Goal: Transaction & Acquisition: Purchase product/service

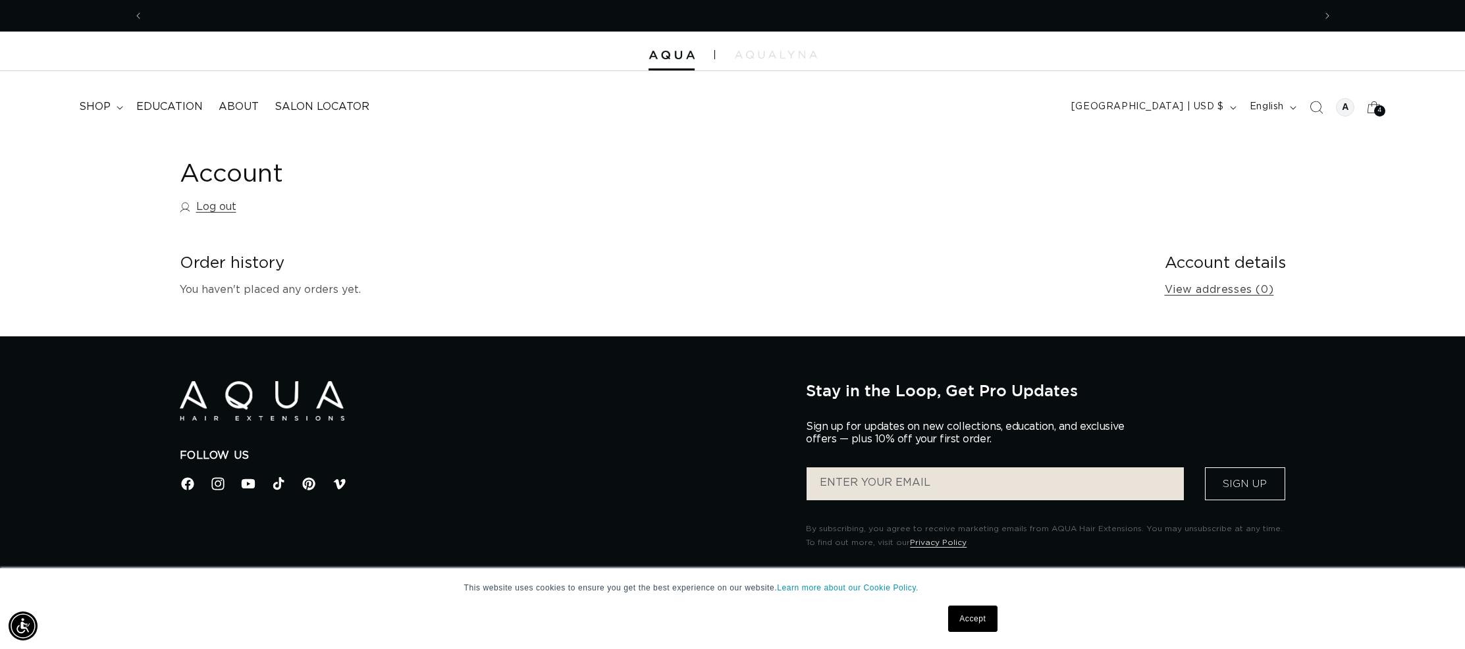
scroll to position [0, 1170]
click at [99, 105] on span "shop" at bounding box center [95, 107] width 32 height 14
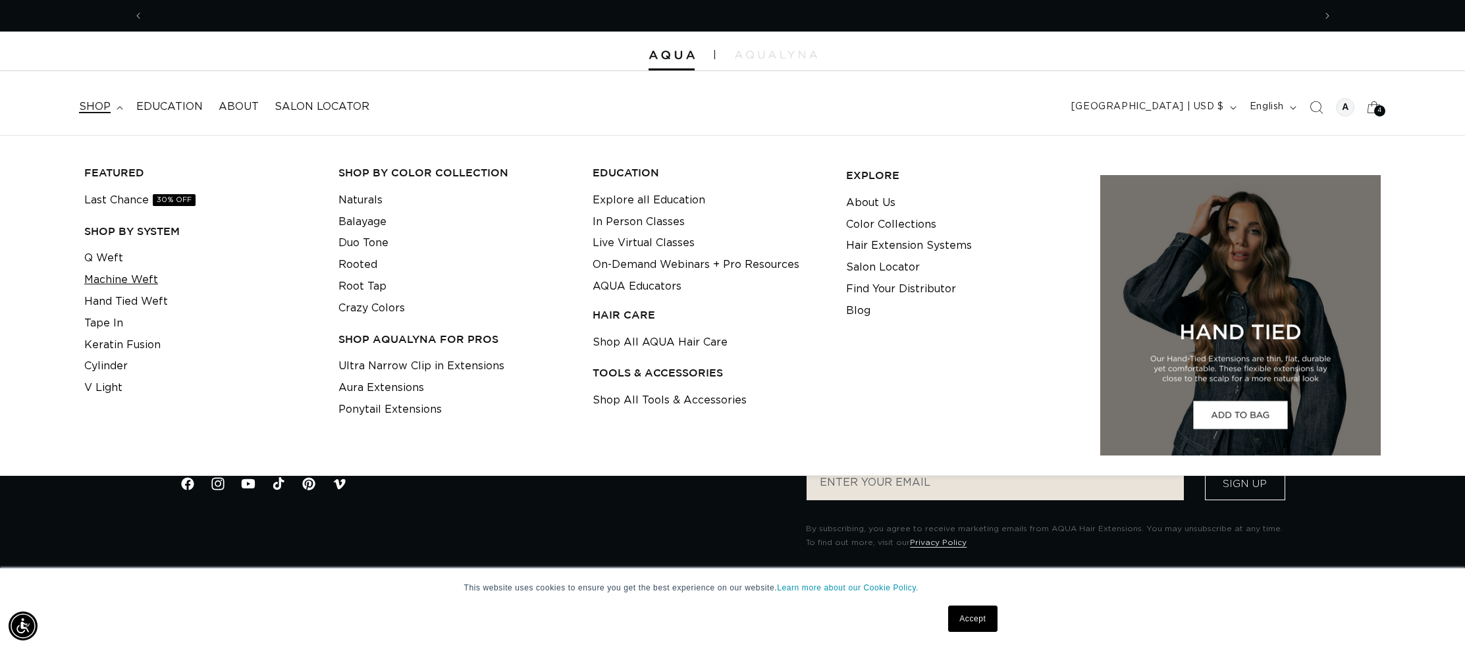
scroll to position [0, 2341]
click at [90, 252] on link "Q Weft" at bounding box center [103, 258] width 39 height 22
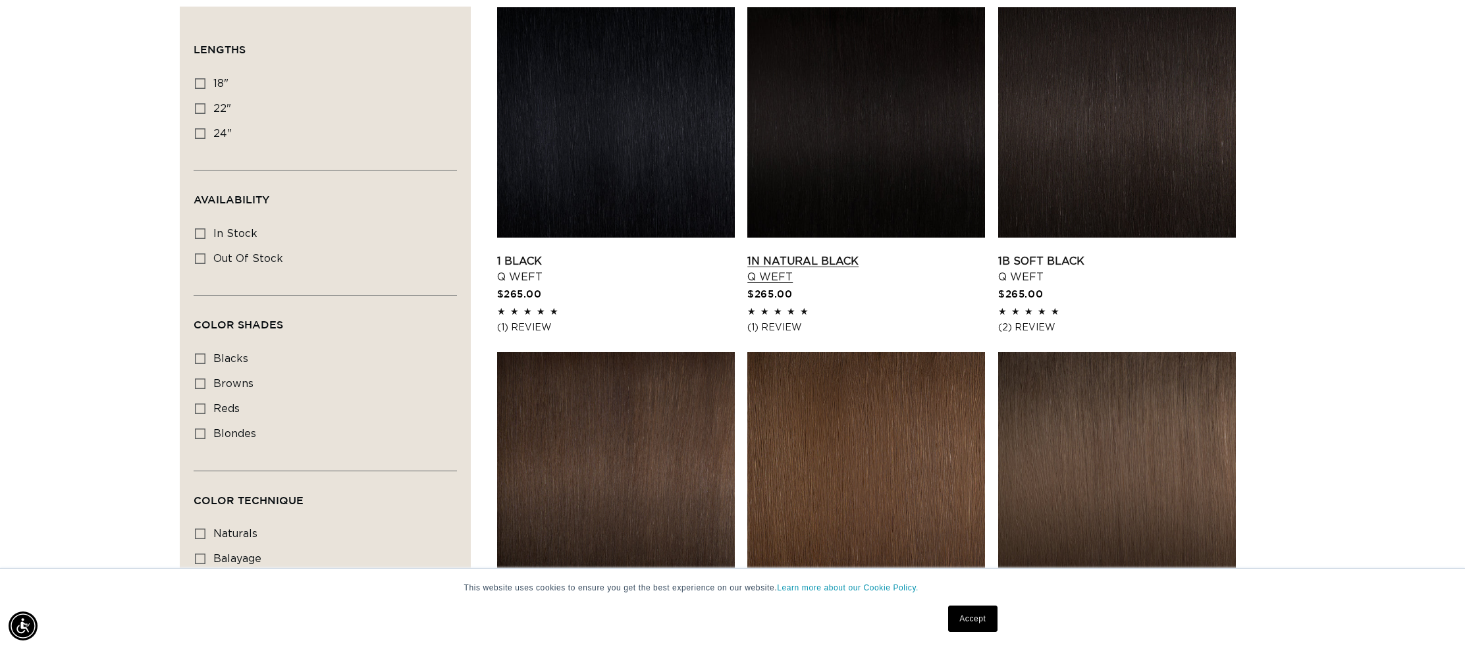
scroll to position [0, 2341]
click at [800, 253] on link "1N Natural Black Q Weft" at bounding box center [866, 269] width 238 height 32
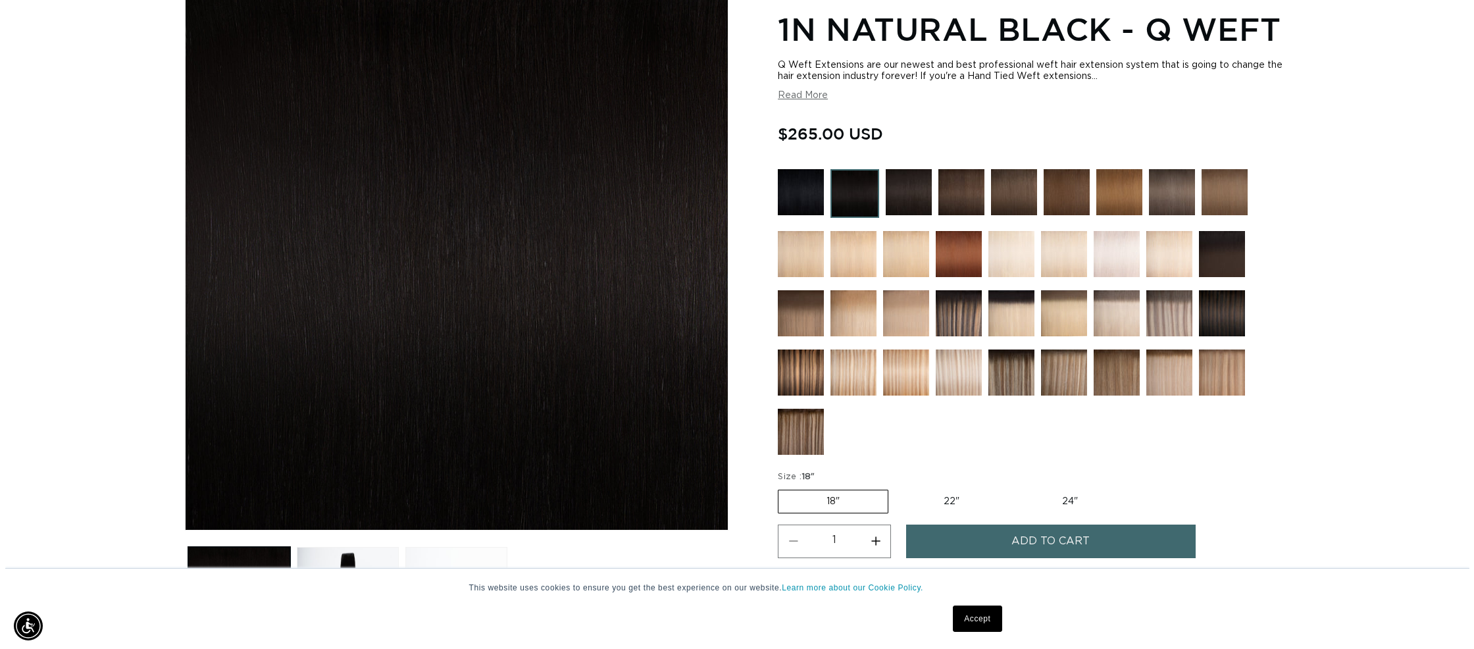
scroll to position [0, 1170]
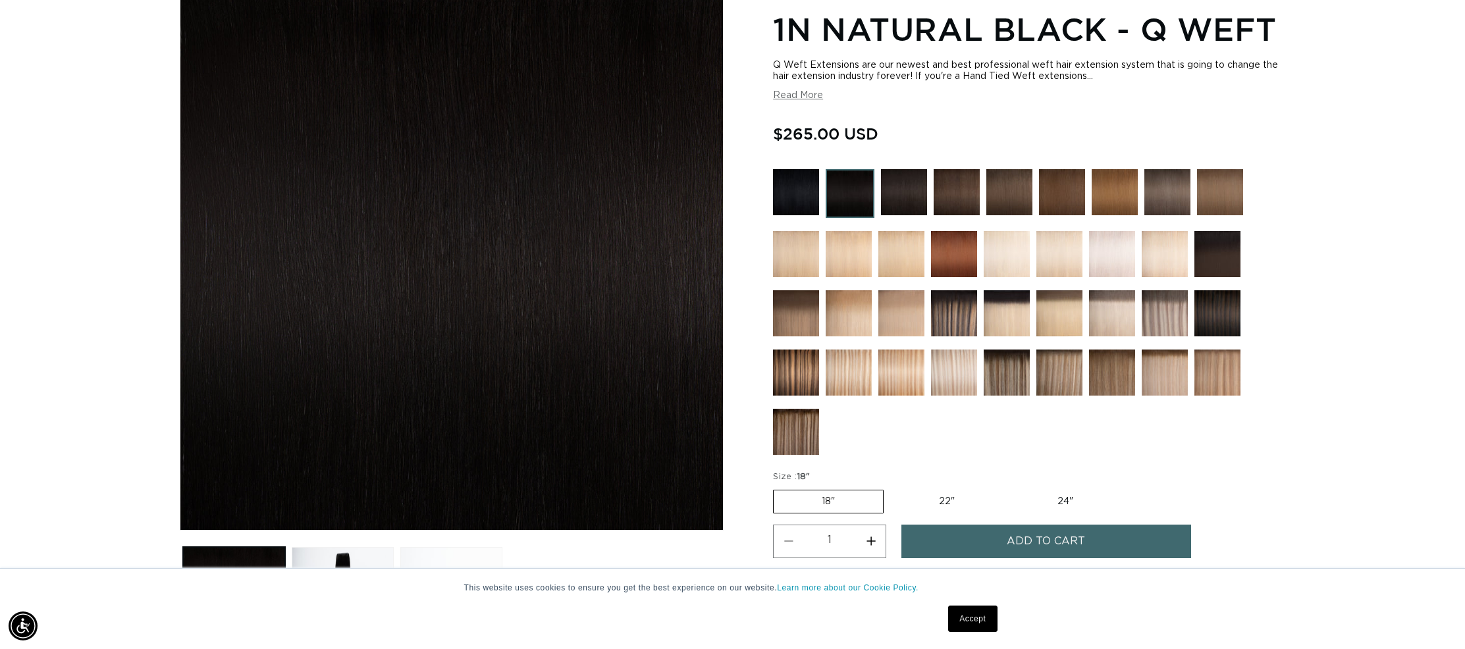
click at [873, 541] on button "Increase quantity for 1N Natural Black - Q Weft" at bounding box center [871, 542] width 30 height 34
type input "3"
click at [950, 538] on button "Add to cart" at bounding box center [1046, 542] width 290 height 34
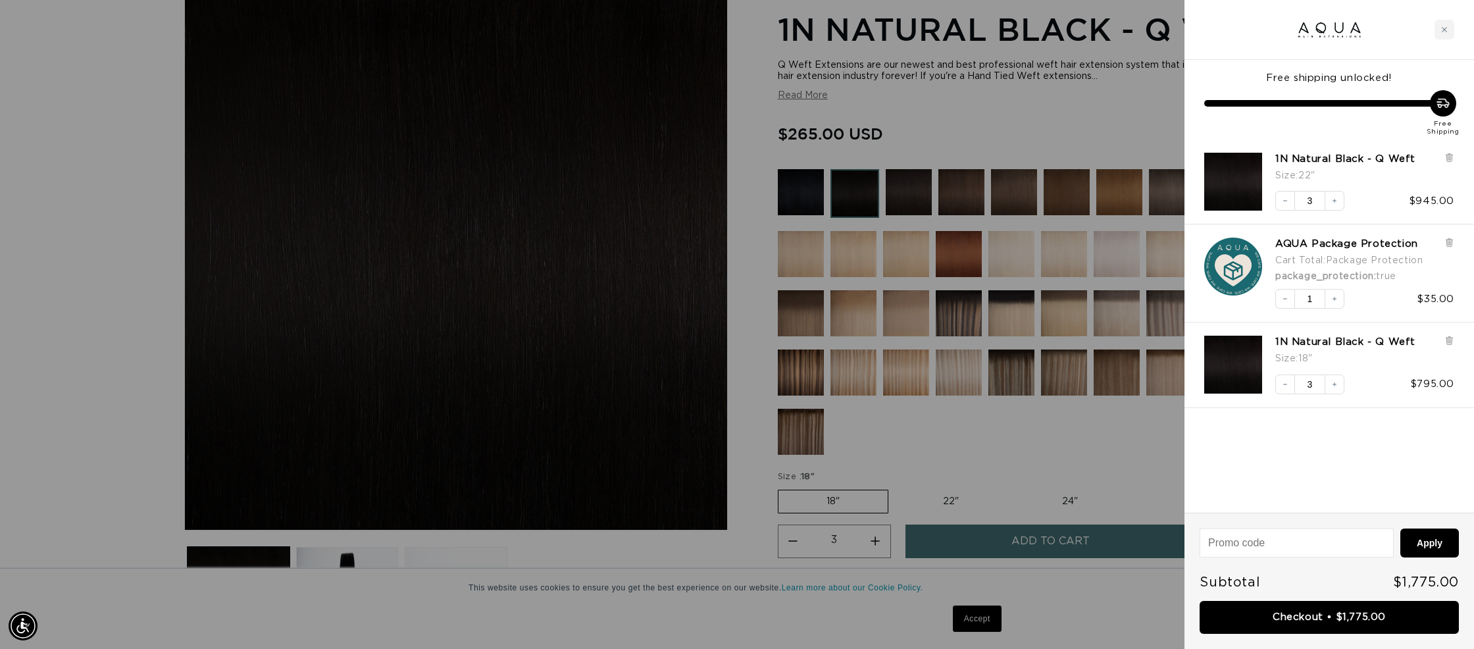
scroll to position [0, 0]
click at [1445, 147] on div "1N Natural Black - Q Weft Size : 22" Decrease quantity 3 Increase quantity $945…" at bounding box center [1322, 176] width 263 height 72
click at [1445, 155] on icon at bounding box center [1450, 158] width 10 height 10
